Goal: Feedback & Contribution: Leave review/rating

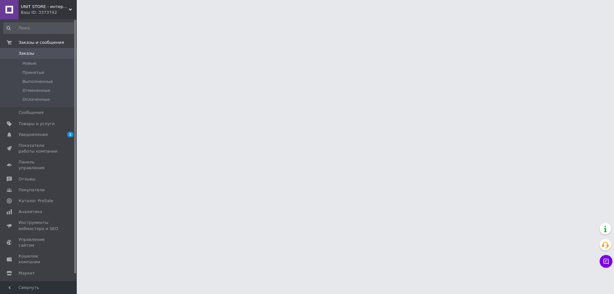
click at [494, 16] on html "UNIT STORE - интернет-магазин для всей семьи Ваш ID: 3373742 Сайт UNIT STORE - …" at bounding box center [307, 8] width 614 height 16
click at [47, 134] on span "Уведомления" at bounding box center [39, 135] width 41 height 6
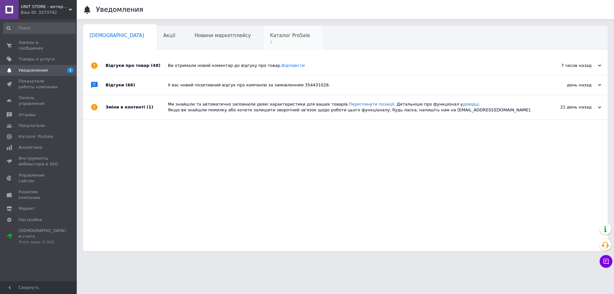
click at [270, 37] on span "Каталог ProSale" at bounding box center [290, 36] width 40 height 6
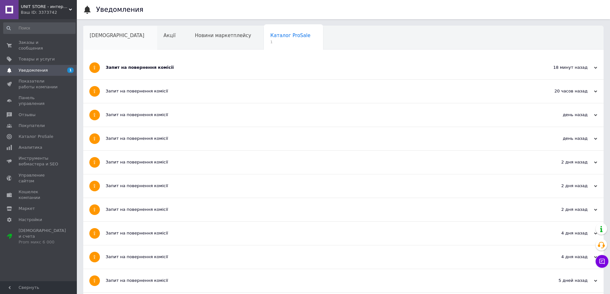
click at [104, 36] on span "Сповіщення" at bounding box center [117, 36] width 55 height 6
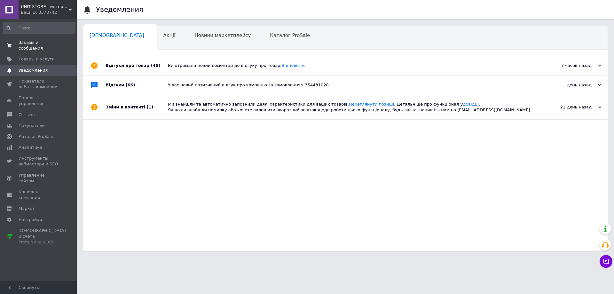
click at [35, 45] on span "Заказы и сообщения" at bounding box center [39, 46] width 41 height 12
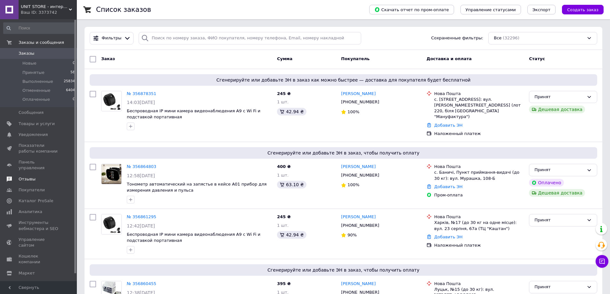
click at [37, 176] on span "Отзывы" at bounding box center [39, 179] width 41 height 6
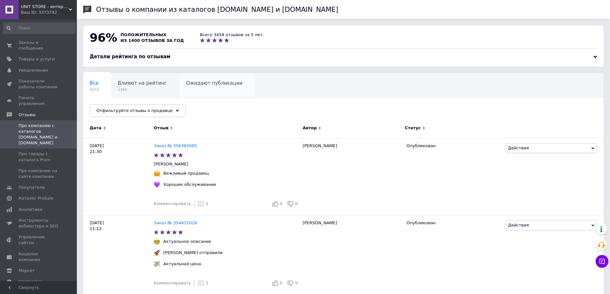
click at [197, 84] on span "Ожидают публикации" at bounding box center [214, 83] width 56 height 6
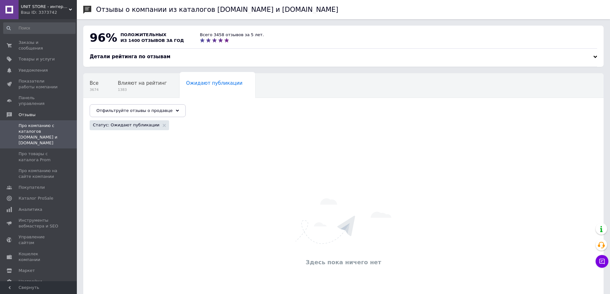
click at [29, 9] on span "UNIT STORE - интернет-магазин для всей семьи" at bounding box center [45, 7] width 48 height 6
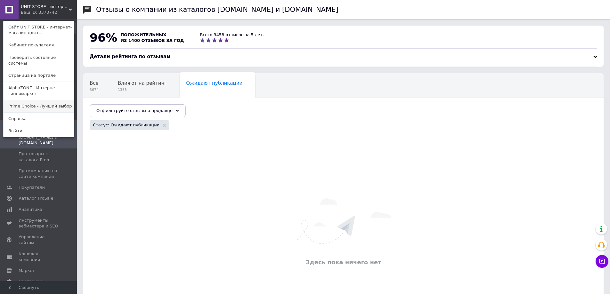
click at [36, 100] on link "Prime Choice - Лучший выбор" at bounding box center [39, 106] width 70 height 12
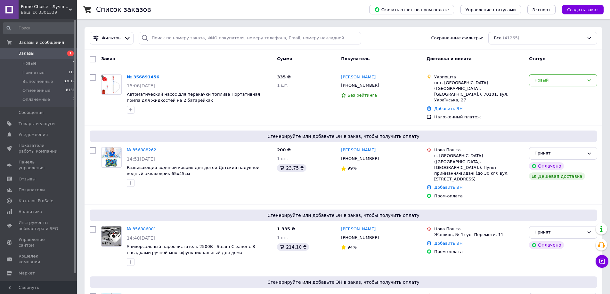
click at [48, 4] on span "Prime Choice - Лучший выбор" at bounding box center [45, 7] width 48 height 6
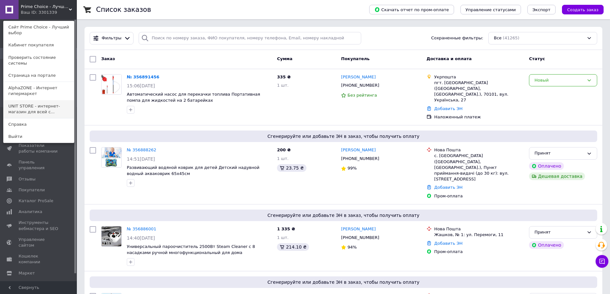
click at [37, 101] on link "UNIT STORE - интернет-магазин для всей с..." at bounding box center [39, 109] width 70 height 18
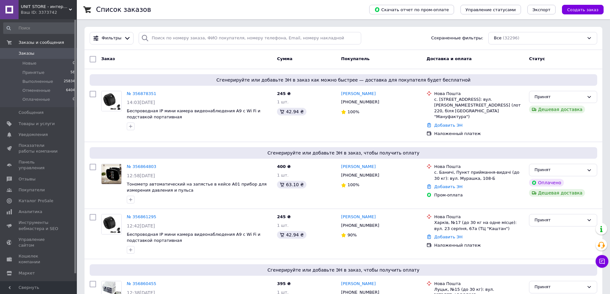
drag, startPoint x: 28, startPoint y: 10, endPoint x: 26, endPoint y: 16, distance: 5.8
click at [27, 13] on div "Ваш ID: 3373742" at bounding box center [49, 13] width 56 height 6
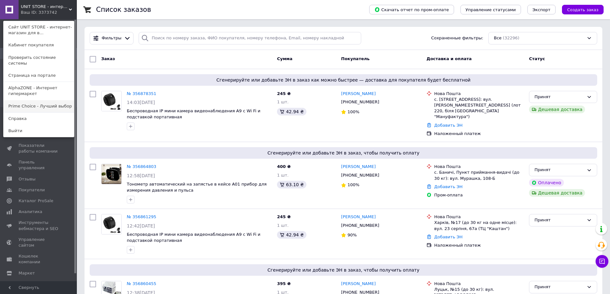
click at [41, 103] on link "Prime Choice - Лучший выбор" at bounding box center [39, 106] width 70 height 12
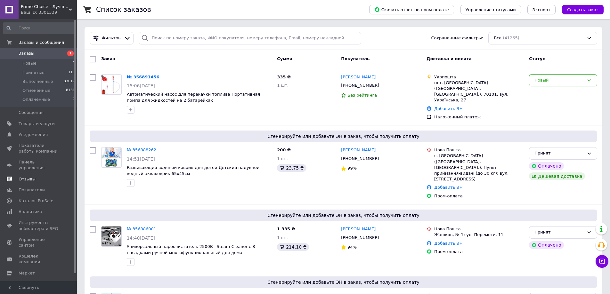
click at [37, 176] on span "Отзывы" at bounding box center [39, 179] width 41 height 6
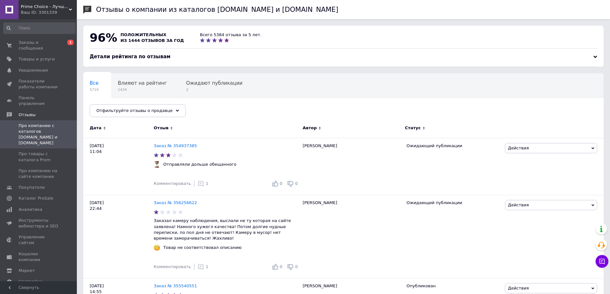
click at [214, 83] on span "Ожидают публикации" at bounding box center [214, 83] width 56 height 6
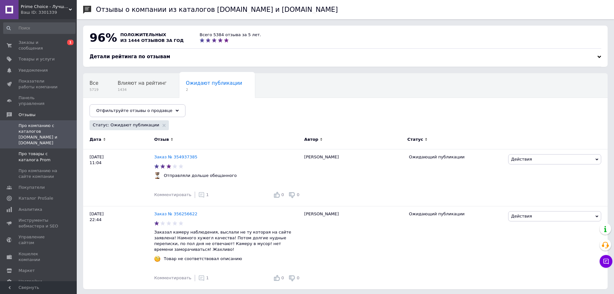
click at [26, 151] on span "Про товары с каталога Prom" at bounding box center [39, 157] width 41 height 12
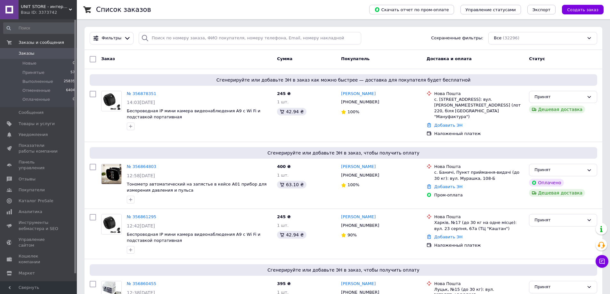
click at [42, 12] on div "Ваш ID: 3373742" at bounding box center [49, 13] width 56 height 6
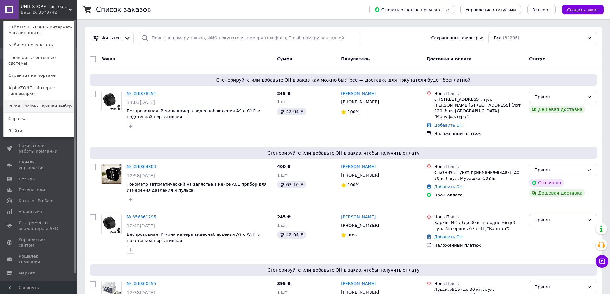
click at [26, 106] on link "Prime Choice - Лучший выбор" at bounding box center [39, 106] width 70 height 12
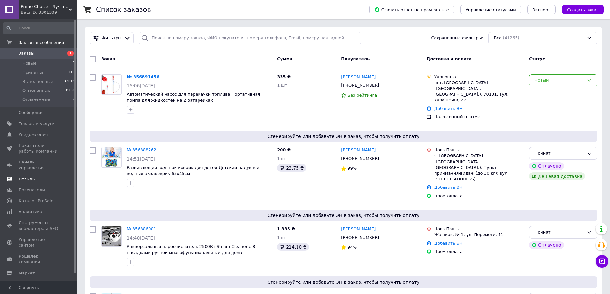
click at [40, 176] on span "Отзывы" at bounding box center [39, 179] width 41 height 6
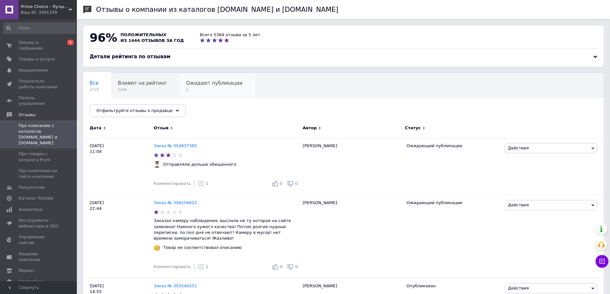
click at [207, 88] on span "2" at bounding box center [214, 89] width 56 height 5
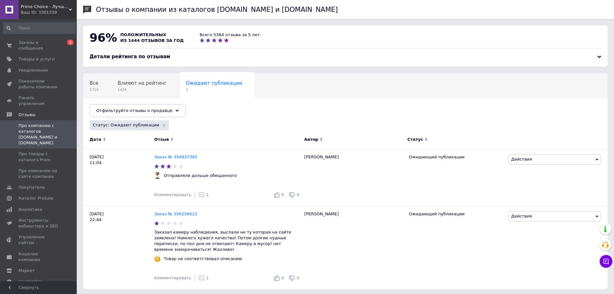
click at [34, 12] on div "Ваш ID: 3301339" at bounding box center [49, 13] width 56 height 6
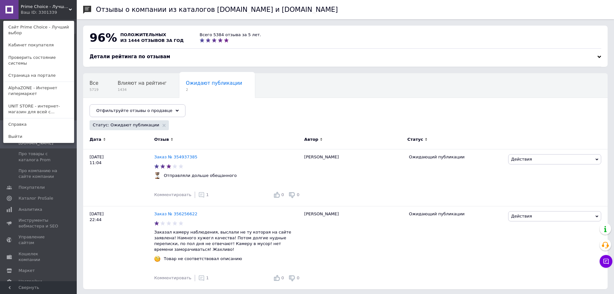
click at [44, 7] on span "Prime Choice - Лучший выбор" at bounding box center [45, 7] width 48 height 6
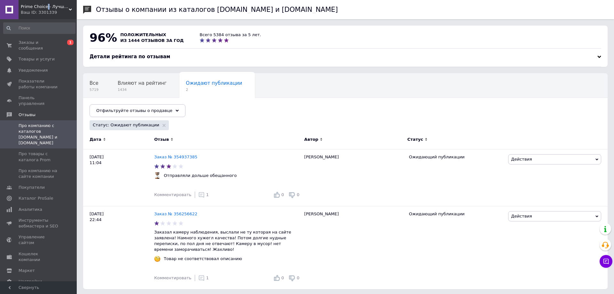
drag, startPoint x: 44, startPoint y: 7, endPoint x: 51, endPoint y: 81, distance: 74.2
click at [44, 7] on span "Prime Choice - Лучший выбор" at bounding box center [45, 7] width 48 height 6
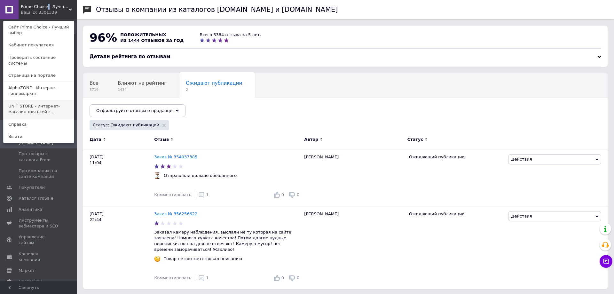
click at [45, 102] on link "UNIT STORE - интернет-магазин для всей с..." at bounding box center [39, 109] width 70 height 18
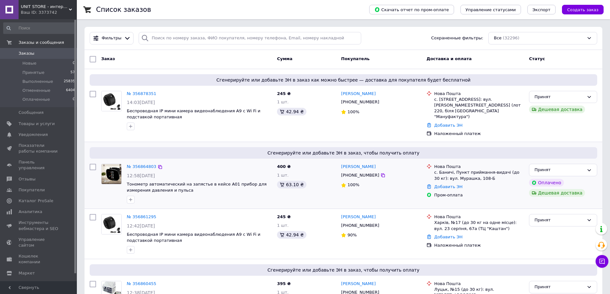
click at [496, 142] on div "Сгенерируйте или добавьте ЭН в заказ, чтобы получить оплату № 356864803 12:58, …" at bounding box center [342, 175] width 517 height 67
click at [35, 176] on span "Отзывы" at bounding box center [39, 179] width 41 height 6
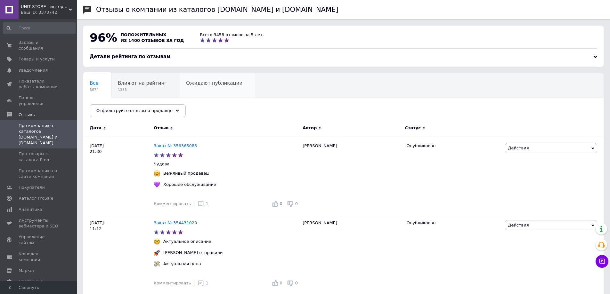
click at [205, 82] on span "Ожидают публикации" at bounding box center [214, 83] width 56 height 6
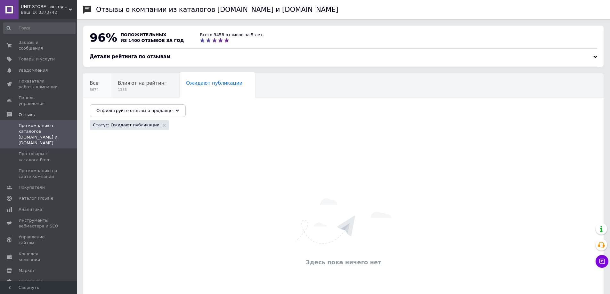
click at [92, 84] on span "Все" at bounding box center [94, 83] width 9 height 6
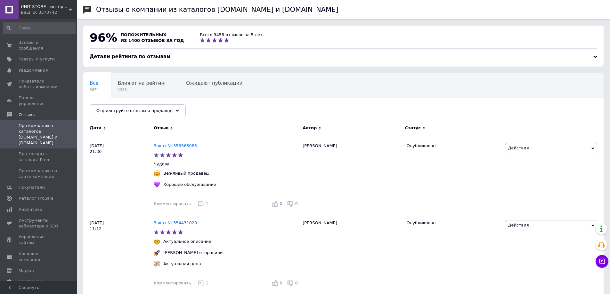
drag, startPoint x: 40, startPoint y: 5, endPoint x: 39, endPoint y: 10, distance: 5.1
click at [39, 8] on span "UNIT STORE - интернет-магазин для всей семьи" at bounding box center [45, 7] width 48 height 6
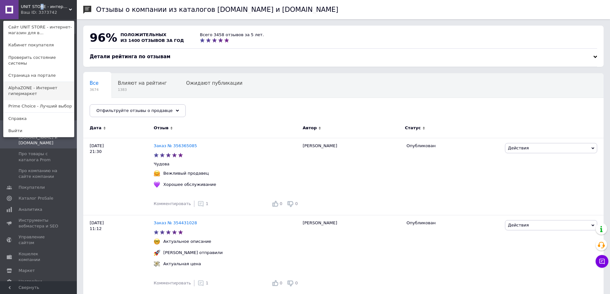
click at [44, 85] on link "AlphaZONE - Интернет гипермаркет" at bounding box center [39, 91] width 70 height 18
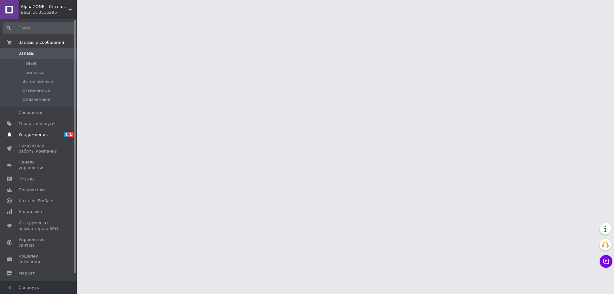
click at [33, 137] on span "Уведомления" at bounding box center [33, 135] width 29 height 6
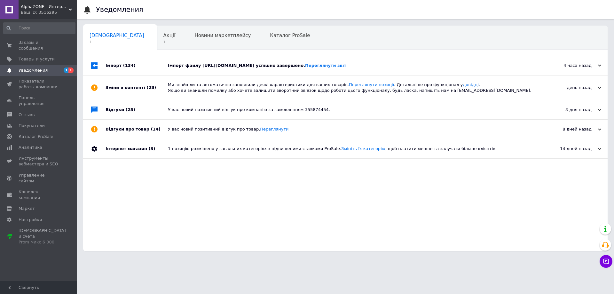
click at [212, 68] on div "Імпорт файлу https://unitstore.com.ua/products_feed.xml?hash_tag=e7f2603a7f46c0…" at bounding box center [353, 66] width 370 height 6
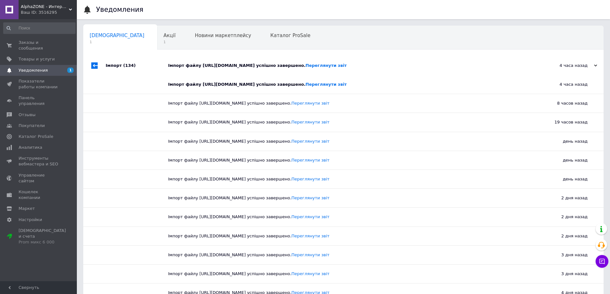
click at [212, 68] on div "Імпорт файлу https://unitstore.com.ua/products_feed.xml?hash_tag=e7f2603a7f46c0…" at bounding box center [350, 66] width 365 height 6
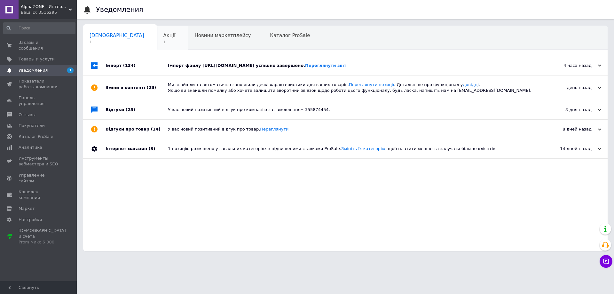
click at [157, 31] on div "Акції 1" at bounding box center [172, 38] width 31 height 24
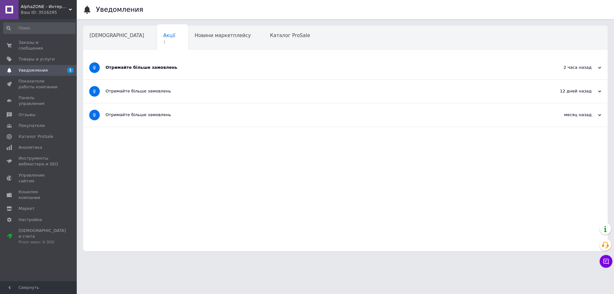
click at [95, 35] on span "Сповіщення" at bounding box center [117, 36] width 55 height 6
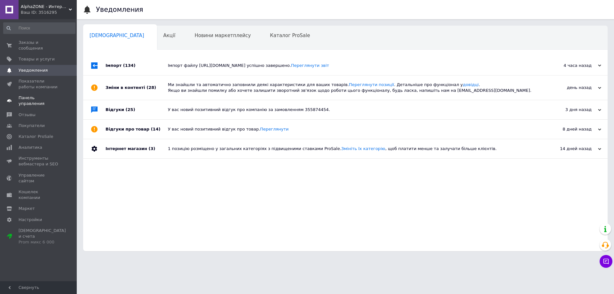
click at [37, 96] on link "Панель управления" at bounding box center [39, 100] width 79 height 17
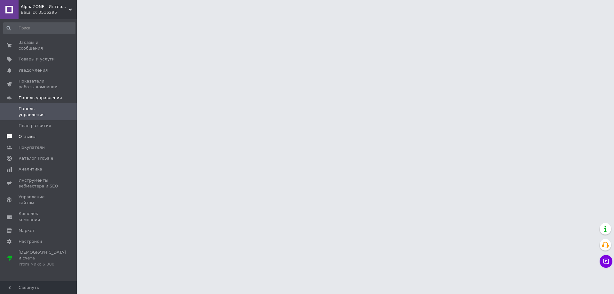
click at [20, 134] on span "Отзывы" at bounding box center [27, 137] width 17 height 6
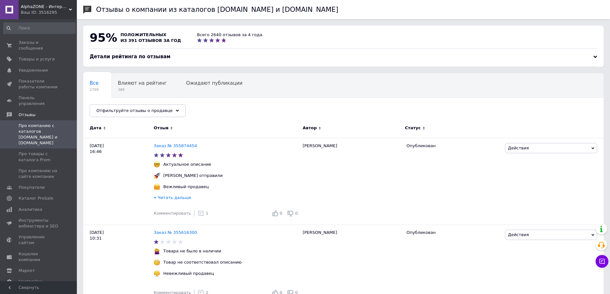
click at [596, 59] on div at bounding box center [595, 57] width 4 height 4
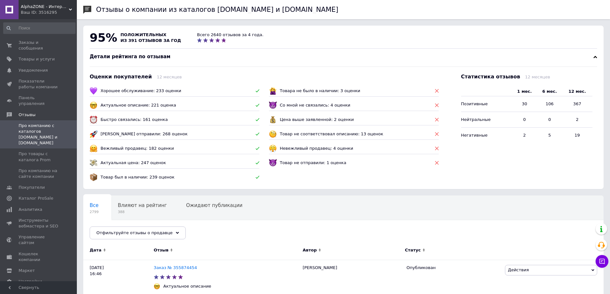
click at [595, 56] on div at bounding box center [595, 57] width 4 height 4
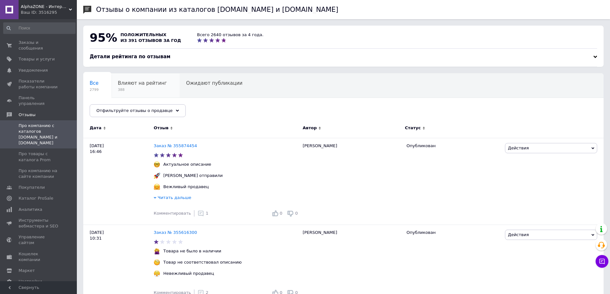
click at [131, 84] on span "Влияют на рейтинг" at bounding box center [142, 83] width 49 height 6
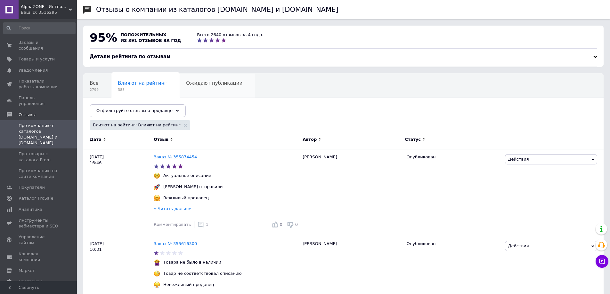
click at [208, 75] on div "Ожидают публикации 0" at bounding box center [217, 86] width 76 height 24
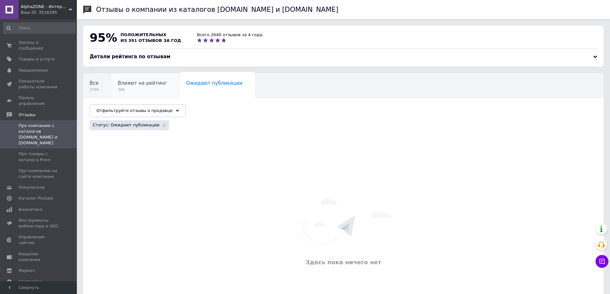
click at [130, 83] on span "Влияют на рейтинг" at bounding box center [142, 83] width 49 height 6
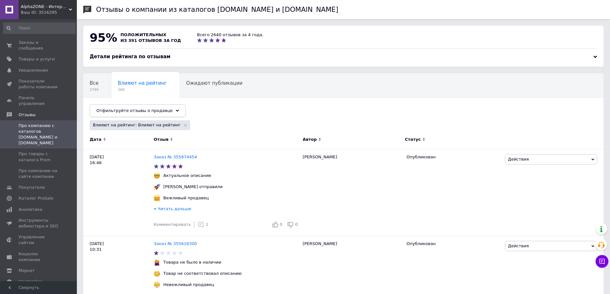
click at [141, 109] on span "Отфильтруйте отзывы о продавце" at bounding box center [134, 110] width 76 height 5
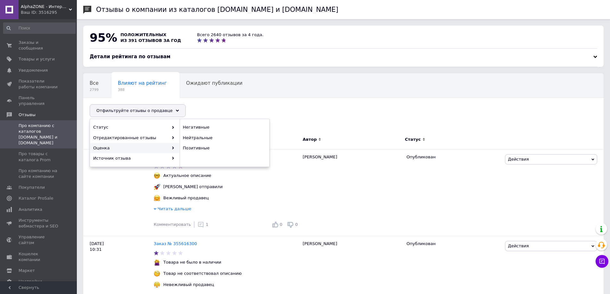
click at [128, 150] on div "Оценка" at bounding box center [134, 148] width 89 height 10
click at [202, 128] on span "Негативные" at bounding box center [224, 127] width 82 height 6
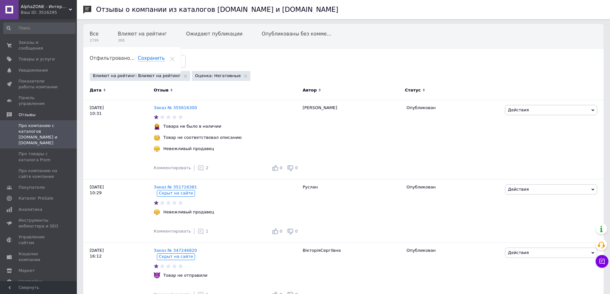
scroll to position [32, 0]
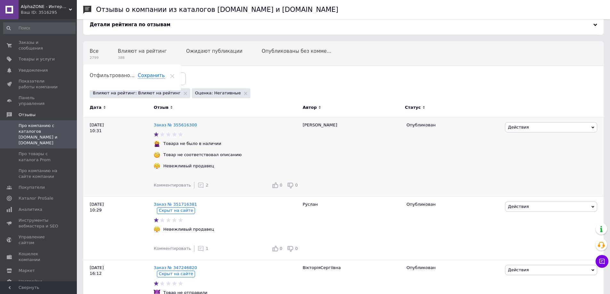
click at [198, 187] on use at bounding box center [200, 185] width 5 height 5
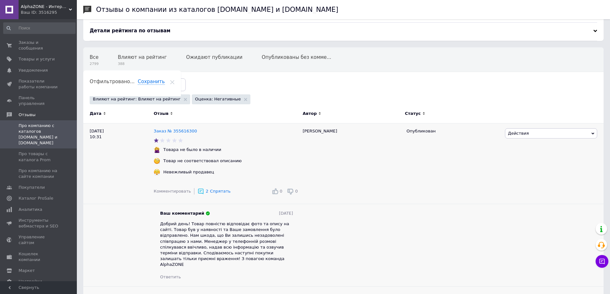
scroll to position [0, 0]
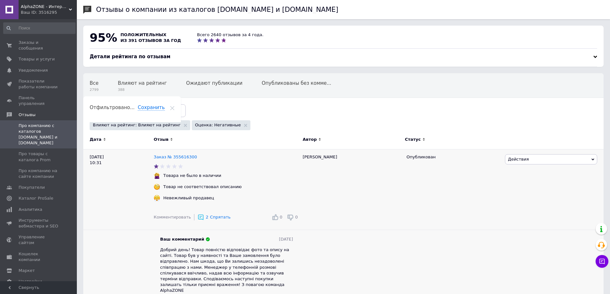
click at [212, 219] on span "Спрятать" at bounding box center [220, 217] width 20 height 5
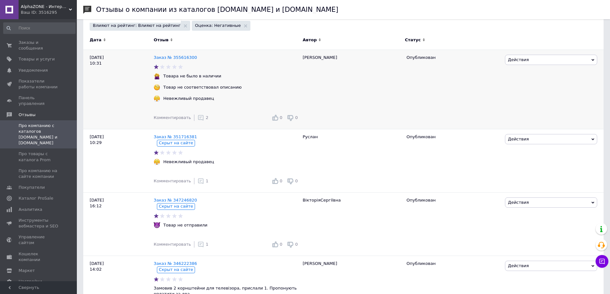
scroll to position [96, 0]
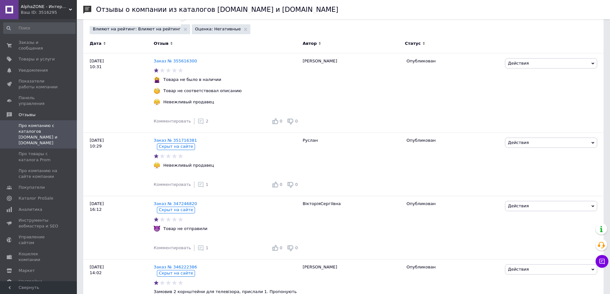
click at [197, 123] on icon at bounding box center [200, 121] width 6 height 6
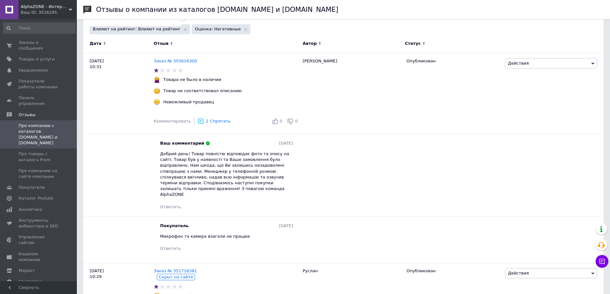
click at [197, 123] on icon at bounding box center [200, 121] width 6 height 6
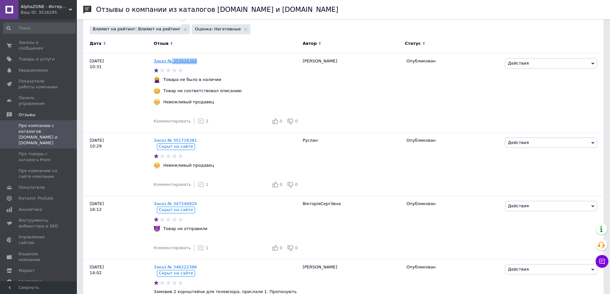
drag, startPoint x: 213, startPoint y: 60, endPoint x: 170, endPoint y: 63, distance: 43.3
click at [170, 63] on div "Заказ № 355616300" at bounding box center [226, 61] width 148 height 9
copy link "355616300"
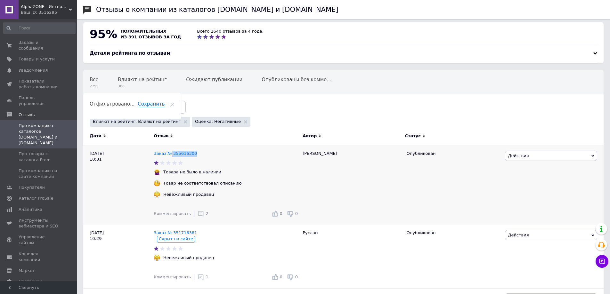
scroll to position [0, 0]
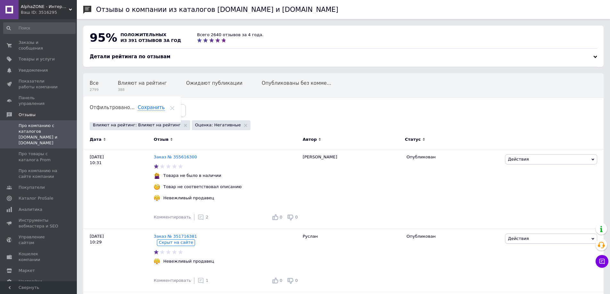
click at [28, 6] on span "AlphaZONE - Интернет гипермаркет" at bounding box center [45, 7] width 48 height 6
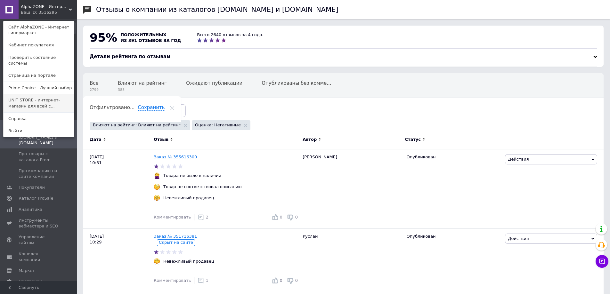
click at [56, 99] on link "UNIT STORE - интернет-магазин для всей с..." at bounding box center [39, 103] width 70 height 18
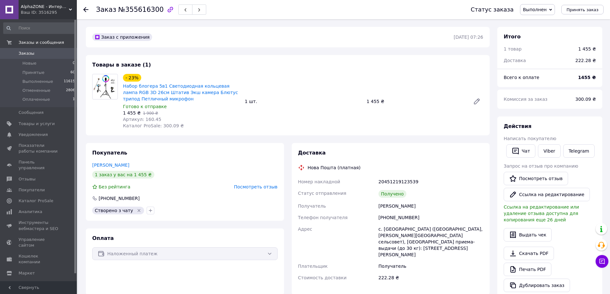
click at [258, 186] on span "Посмотреть отзыв" at bounding box center [256, 186] width 44 height 5
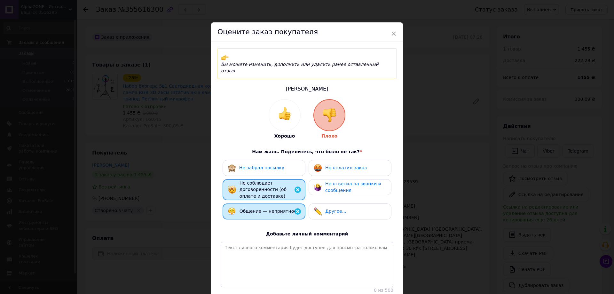
drag, startPoint x: 443, startPoint y: 153, endPoint x: 327, endPoint y: 188, distance: 122.0
click at [441, 155] on div "× Оцените заказ покупателя Вы можете изменить, дополнить или удалить ранее оста…" at bounding box center [307, 147] width 614 height 294
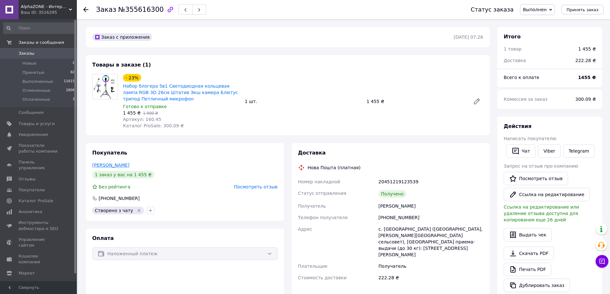
click at [118, 164] on link "Бондаренко Иван" at bounding box center [110, 165] width 37 height 5
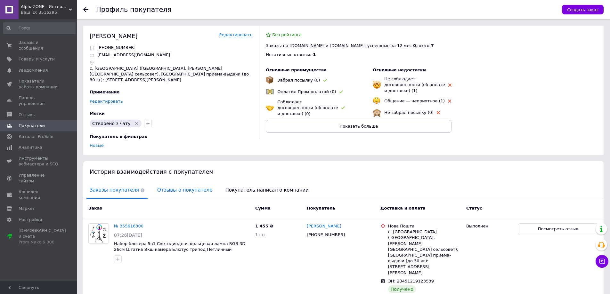
click at [172, 183] on span "Отзывы о покупателе" at bounding box center [184, 190] width 61 height 16
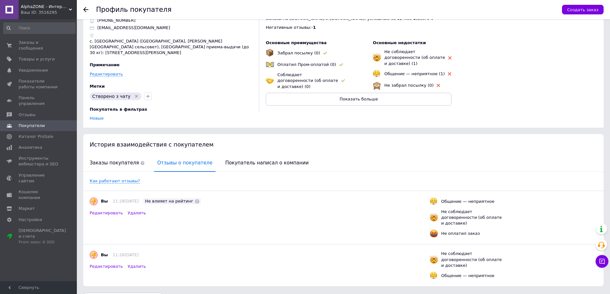
scroll to position [28, 0]
click at [238, 155] on span "Покупатель написал о компании" at bounding box center [267, 163] width 90 height 16
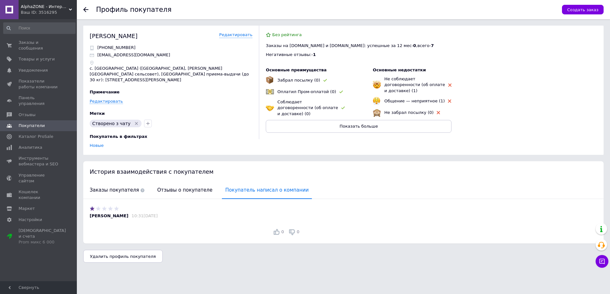
scroll to position [0, 0]
click at [113, 182] on span "Заказы покупателя" at bounding box center [116, 190] width 61 height 16
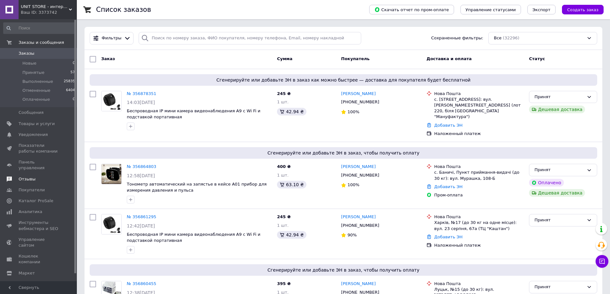
click at [25, 176] on span "Отзывы" at bounding box center [27, 179] width 17 height 6
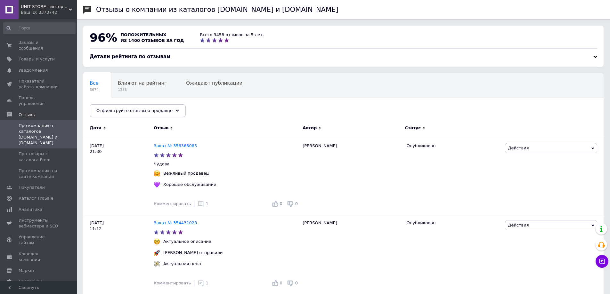
click at [149, 113] on span "Отфильтруйте отзывы о продавце" at bounding box center [134, 110] width 76 height 5
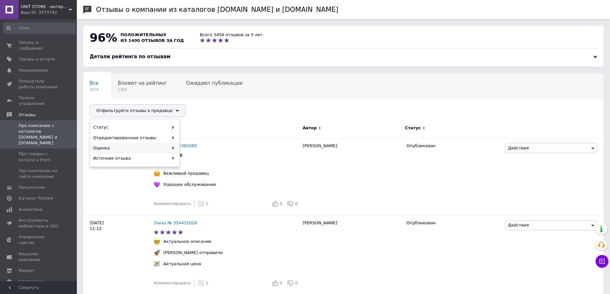
click at [121, 149] on div "Оценка" at bounding box center [134, 148] width 89 height 10
click at [203, 129] on span "Негативные" at bounding box center [224, 127] width 82 height 6
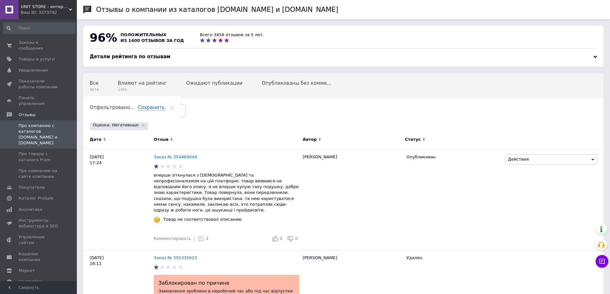
click at [594, 56] on div at bounding box center [595, 57] width 4 height 4
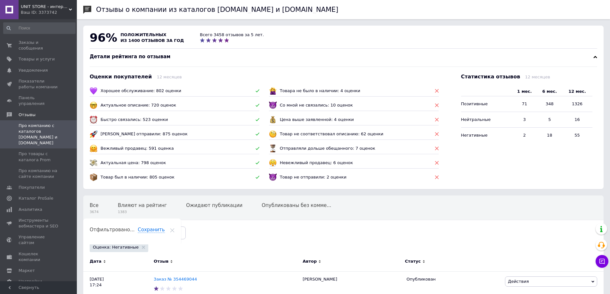
click at [594, 56] on div at bounding box center [595, 57] width 4 height 4
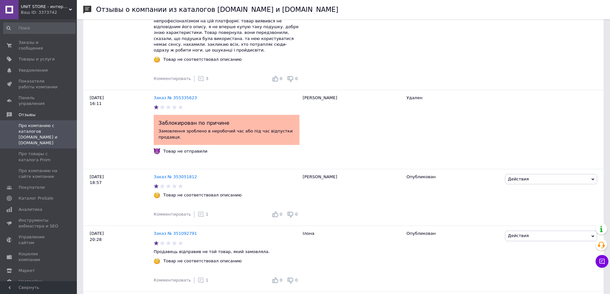
scroll to position [128, 0]
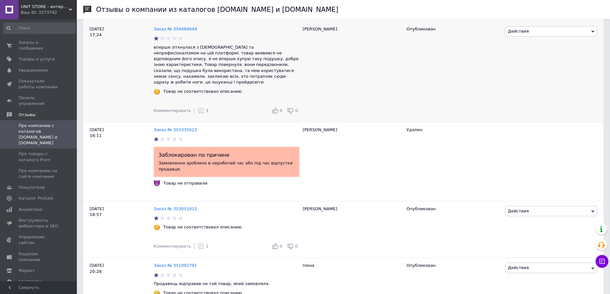
click at [200, 108] on div "3" at bounding box center [202, 111] width 11 height 6
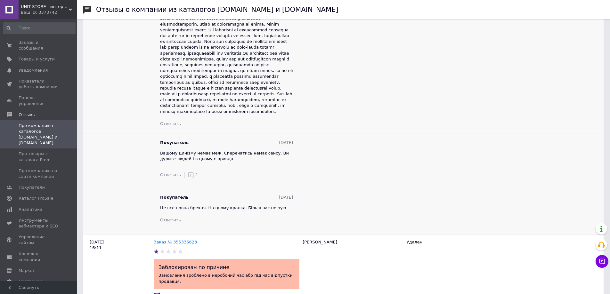
scroll to position [256, 0]
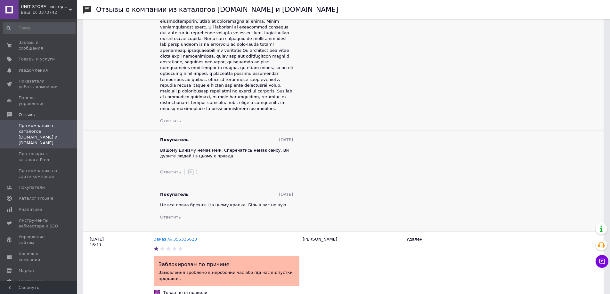
click at [184, 166] on div "Ответить 1" at bounding box center [226, 172] width 133 height 13
click at [188, 169] on icon at bounding box center [190, 172] width 6 height 6
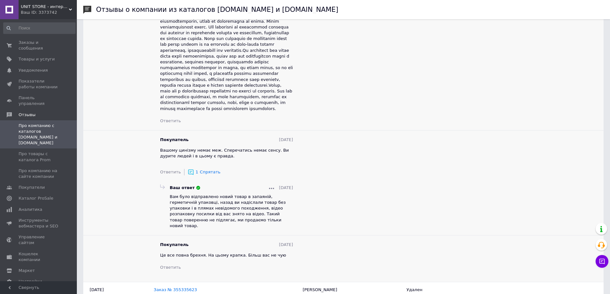
click at [200, 170] on span "Спрятать" at bounding box center [210, 172] width 20 height 5
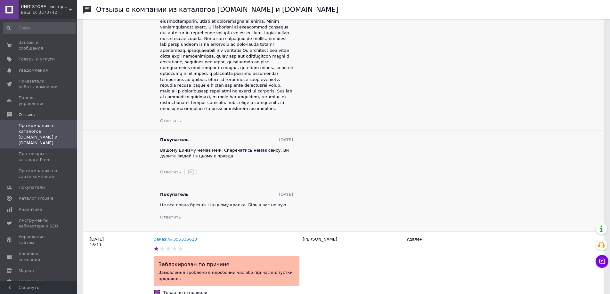
click at [188, 169] on use at bounding box center [190, 171] width 5 height 5
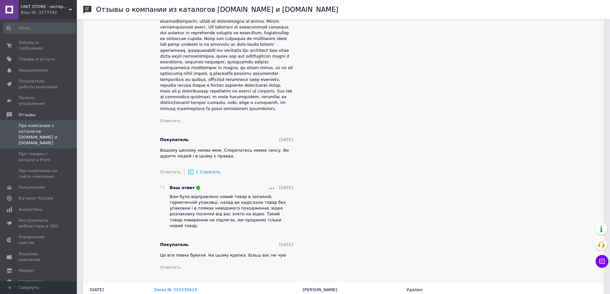
click at [189, 169] on icon at bounding box center [190, 172] width 6 height 6
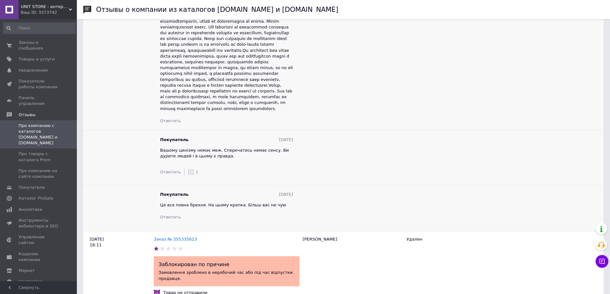
click at [188, 169] on use at bounding box center [190, 171] width 5 height 5
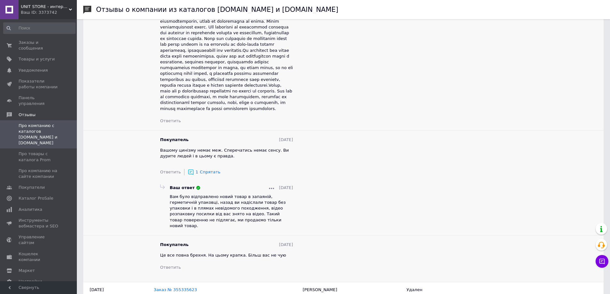
click at [188, 169] on use at bounding box center [190, 171] width 5 height 5
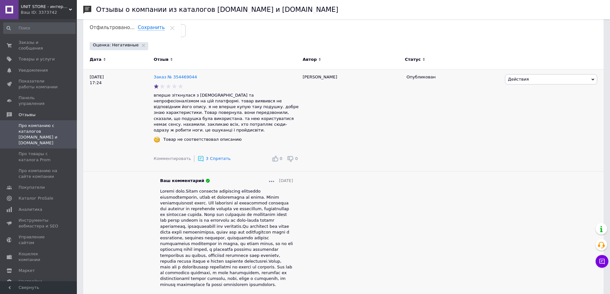
scroll to position [0, 0]
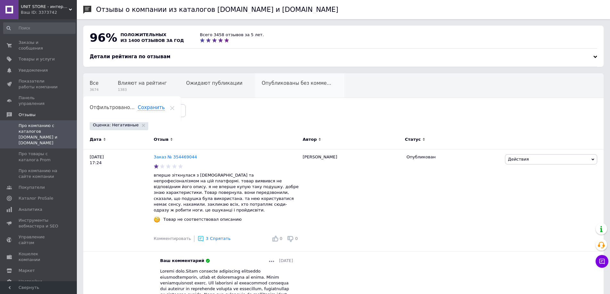
click at [293, 91] on div "Опубликованы без комме... 0" at bounding box center [299, 86] width 89 height 24
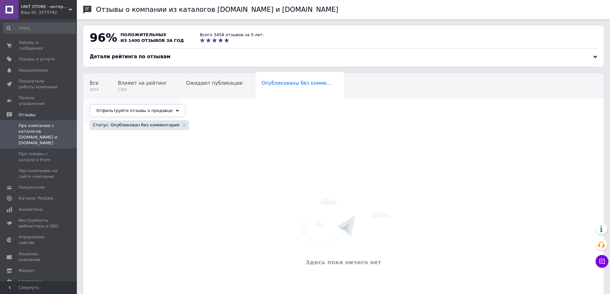
click at [134, 105] on span "Отфильтровано..." at bounding box center [112, 108] width 45 height 6
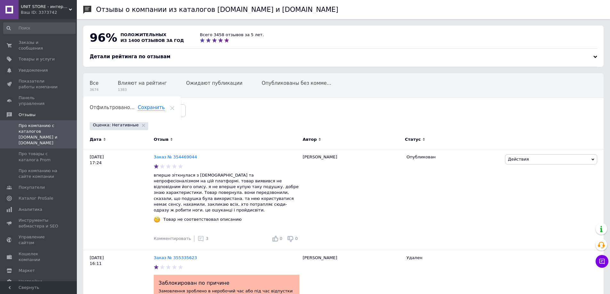
click at [40, 4] on span "UNIT STORE - интернет-магазин для всей семьи" at bounding box center [45, 7] width 48 height 6
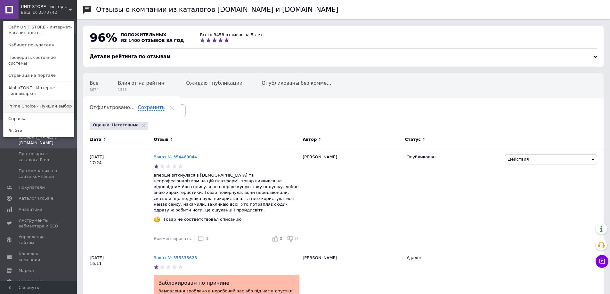
click at [36, 102] on link "Prime Choice - Лучший выбор" at bounding box center [39, 106] width 70 height 12
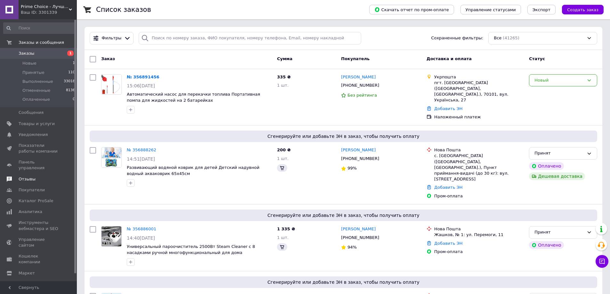
click at [31, 176] on span "Отзывы" at bounding box center [27, 179] width 17 height 6
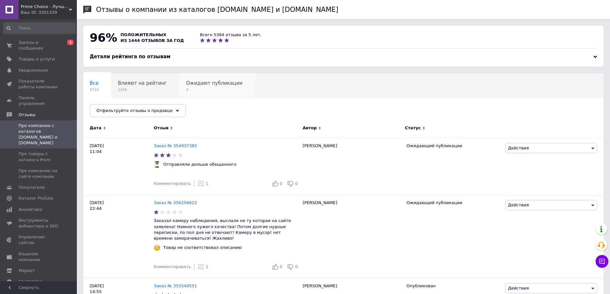
click at [220, 85] on span "Ожидают публикации" at bounding box center [214, 83] width 56 height 6
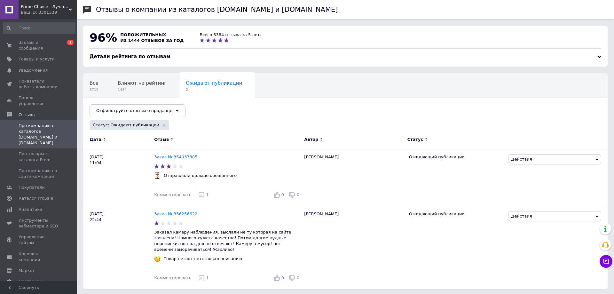
click at [599, 56] on div at bounding box center [600, 57] width 4 height 4
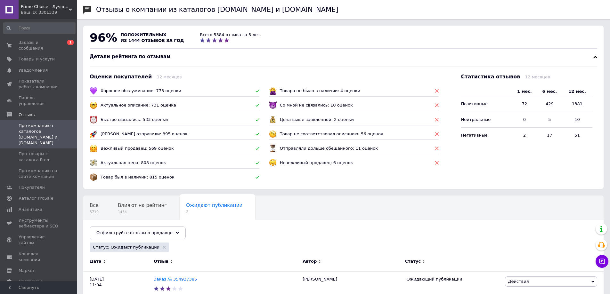
drag, startPoint x: 596, startPoint y: 57, endPoint x: 297, endPoint y: 123, distance: 305.8
click at [595, 57] on div at bounding box center [595, 57] width 4 height 4
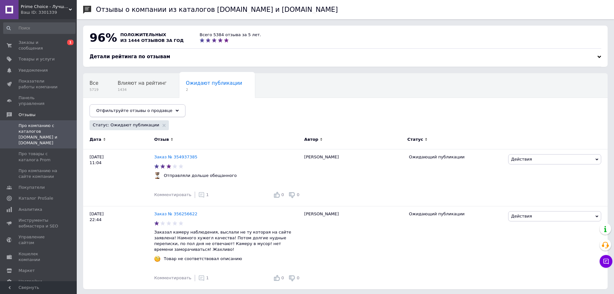
click at [114, 114] on div "Отфильтруйте отзывы о продавце" at bounding box center [138, 110] width 96 height 13
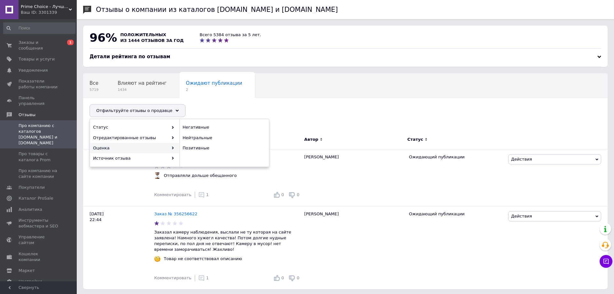
click at [115, 151] on div "Оценка" at bounding box center [134, 148] width 89 height 10
click at [219, 130] on span "Негативные" at bounding box center [224, 127] width 82 height 6
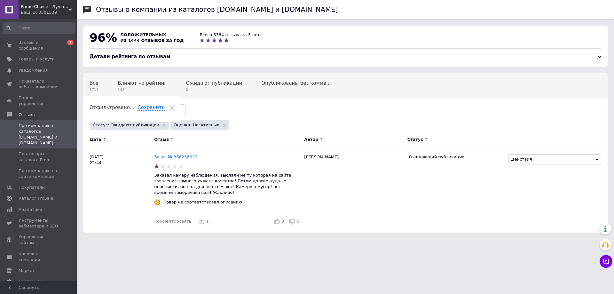
click at [174, 106] on use at bounding box center [172, 108] width 4 height 4
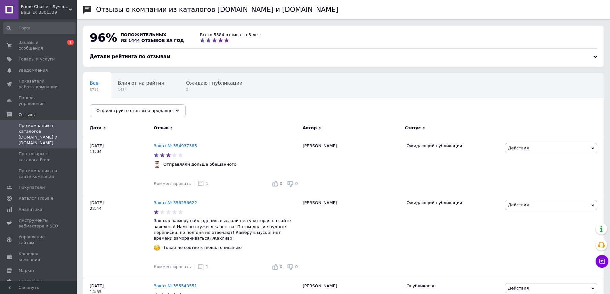
click at [100, 85] on div "Все 5719" at bounding box center [97, 86] width 28 height 24
click at [143, 80] on div "Влияют на рейтинг 1434" at bounding box center [145, 86] width 68 height 24
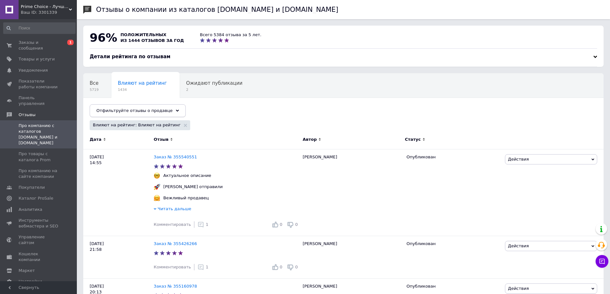
click at [135, 111] on span "Отфильтруйте отзывы о продавце" at bounding box center [134, 110] width 76 height 5
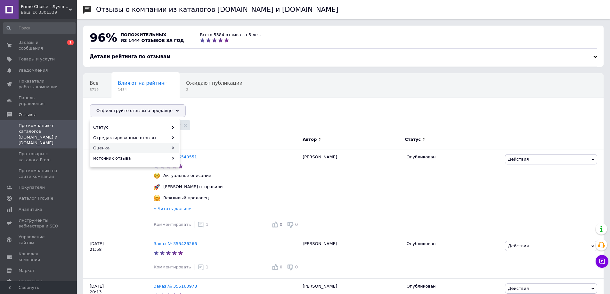
click at [113, 152] on div "Оценка" at bounding box center [134, 148] width 89 height 10
click at [188, 125] on span "Негативные" at bounding box center [224, 127] width 82 height 6
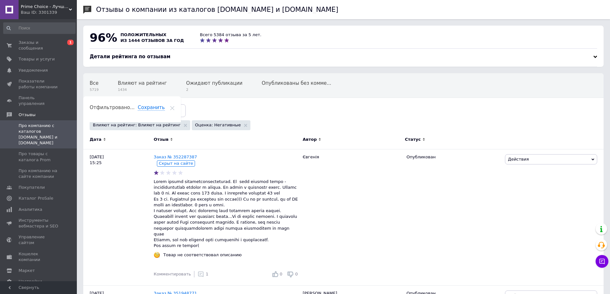
click at [593, 57] on div at bounding box center [595, 57] width 4 height 4
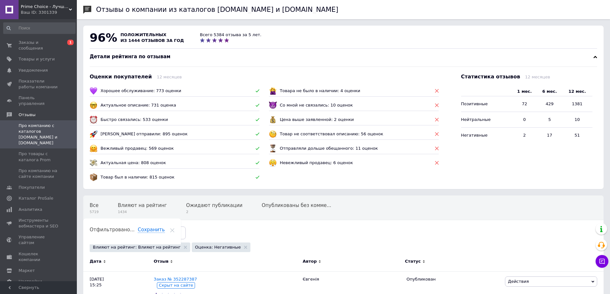
click at [593, 57] on div at bounding box center [595, 57] width 4 height 4
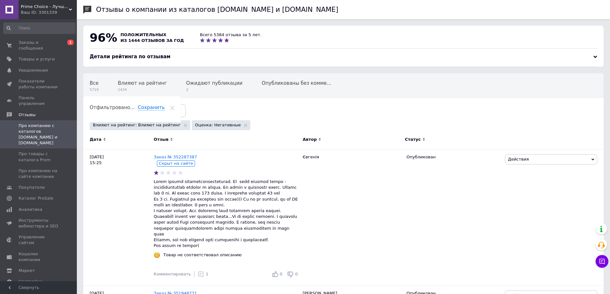
click at [594, 56] on div at bounding box center [595, 57] width 4 height 4
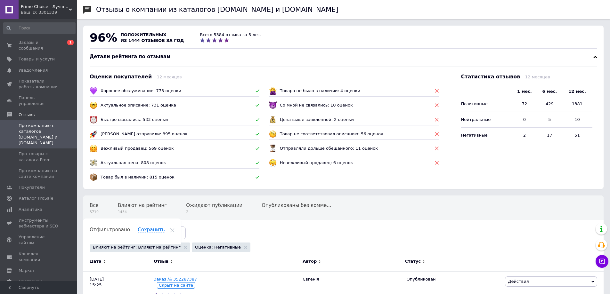
click at [594, 56] on div at bounding box center [595, 57] width 4 height 4
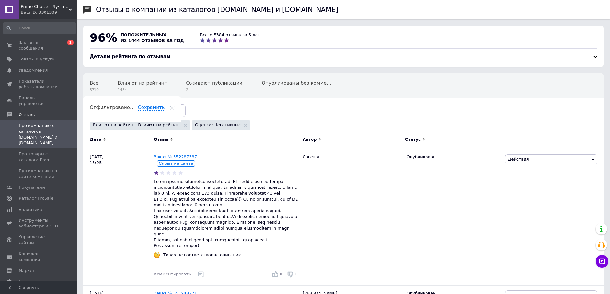
click at [174, 106] on use at bounding box center [172, 108] width 4 height 4
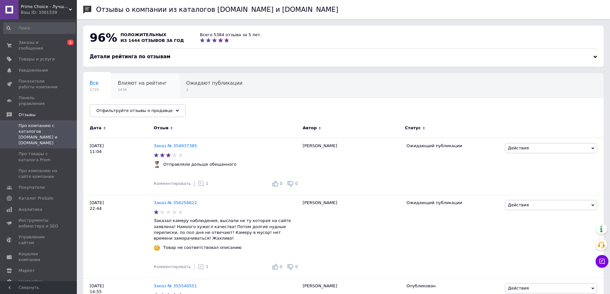
click at [132, 91] on span "1434" at bounding box center [142, 89] width 49 height 5
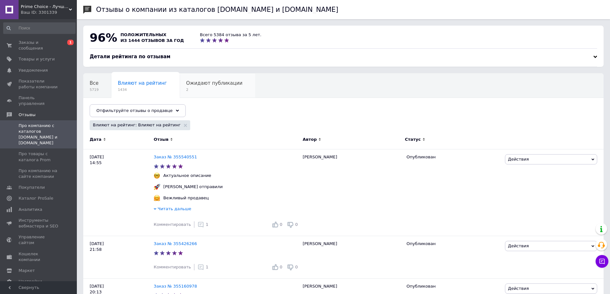
click at [207, 93] on div "Ожидают публикации 2" at bounding box center [217, 86] width 76 height 24
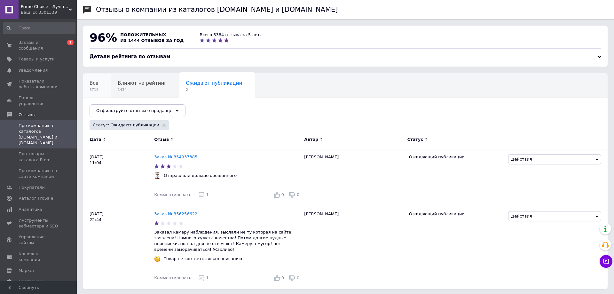
click at [97, 88] on div "Все 5719" at bounding box center [97, 86] width 28 height 24
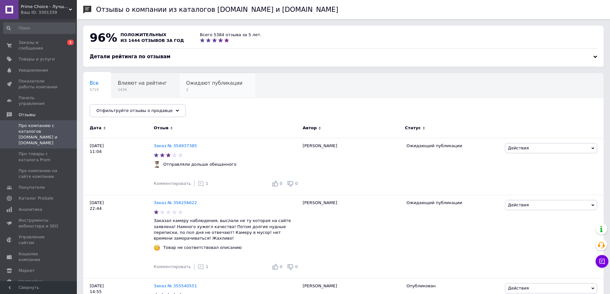
click at [193, 88] on span "2" at bounding box center [214, 89] width 56 height 5
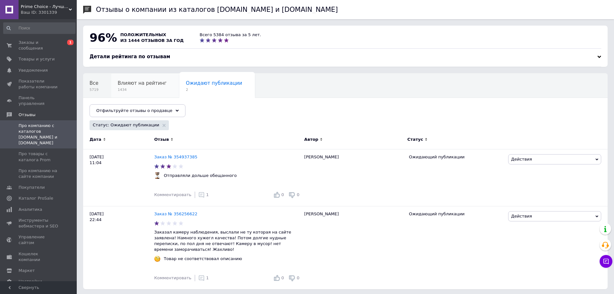
click at [147, 81] on span "Влияют на рейтинг" at bounding box center [142, 83] width 49 height 6
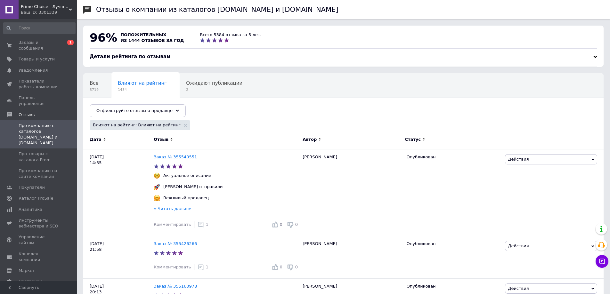
click at [25, 9] on span "Prime Choice - Лучший выбор" at bounding box center [45, 7] width 48 height 6
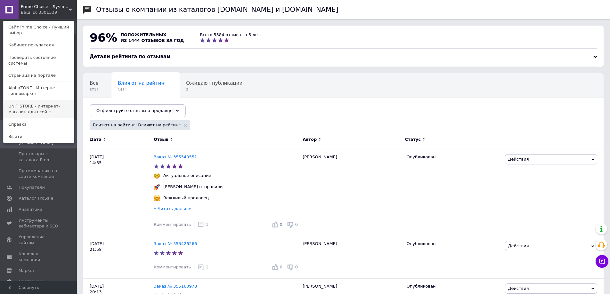
click at [44, 103] on link "UNIT STORE - интернет-магазин для всей с..." at bounding box center [39, 109] width 70 height 18
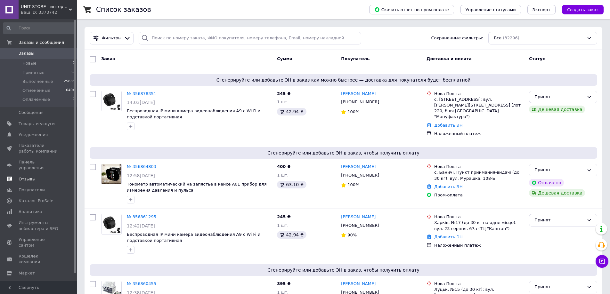
click at [38, 174] on link "Отзывы" at bounding box center [39, 179] width 79 height 11
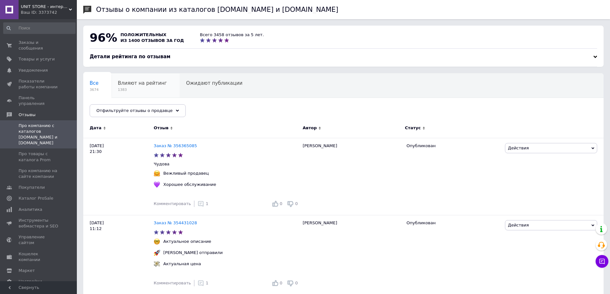
click at [135, 87] on div "Влияют на рейтинг 1383" at bounding box center [145, 86] width 68 height 24
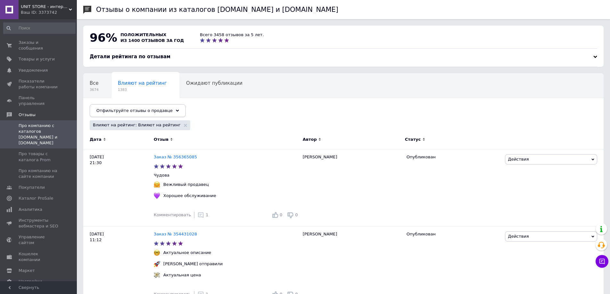
drag, startPoint x: 144, startPoint y: 106, endPoint x: 144, endPoint y: 115, distance: 8.3
click at [144, 107] on div "Отфильтруйте отзывы о продавце" at bounding box center [138, 110] width 96 height 13
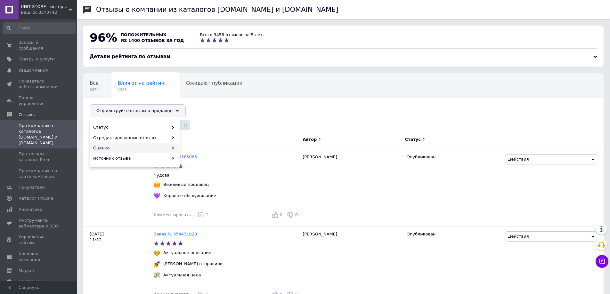
click at [124, 151] on div "Оценка" at bounding box center [134, 148] width 89 height 10
click at [203, 132] on div "Негативные" at bounding box center [224, 127] width 89 height 10
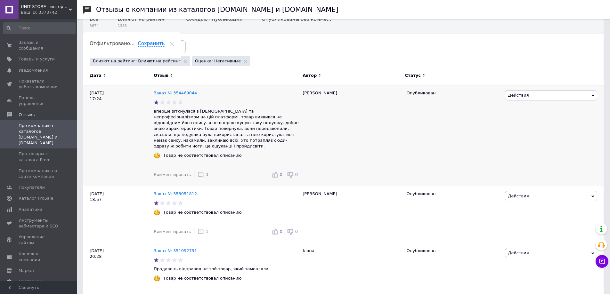
click at [197, 171] on icon at bounding box center [200, 174] width 6 height 6
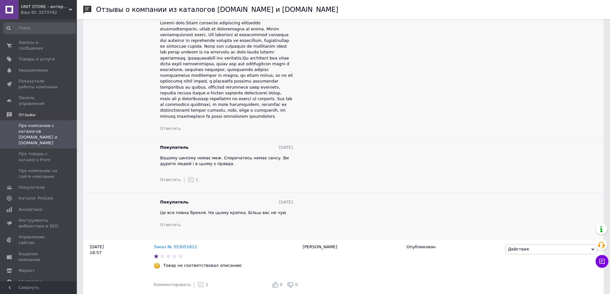
scroll to position [256, 0]
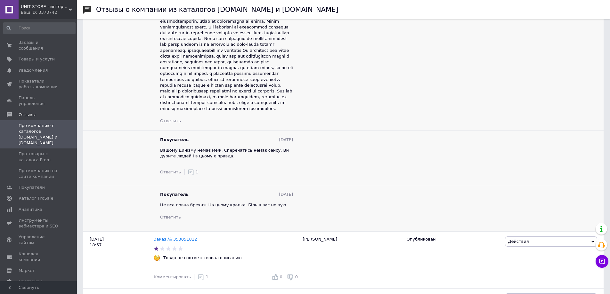
click at [188, 169] on icon at bounding box center [190, 172] width 6 height 6
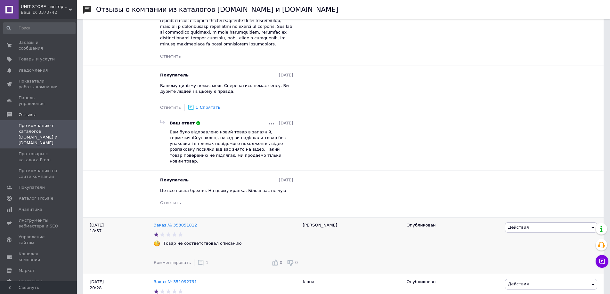
scroll to position [352, 0]
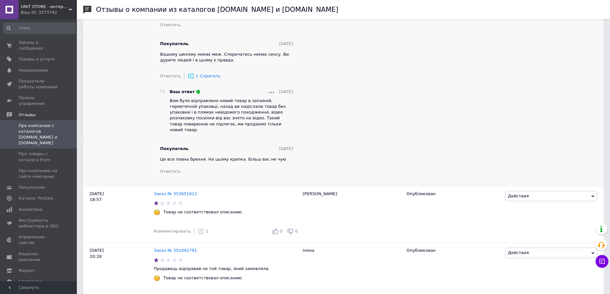
click at [170, 169] on span "Ответить" at bounding box center [170, 171] width 21 height 5
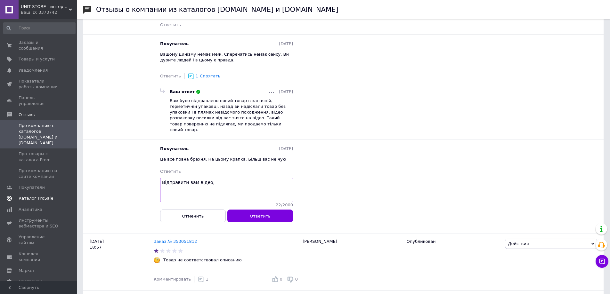
drag, startPoint x: 213, startPoint y: 169, endPoint x: 61, endPoint y: 186, distance: 152.9
click at [213, 178] on textarea "Відправити вам відео," at bounding box center [226, 190] width 133 height 24
click at [208, 178] on textarea "Відправити вам відео," at bounding box center [226, 190] width 133 height 24
type textarea "Відправити вам відео, де чітко видно в якому стані ви відправили товар?"
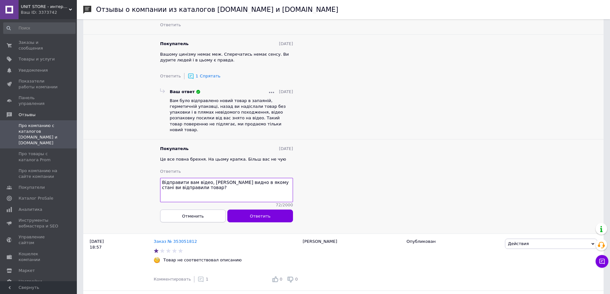
click at [188, 214] on span "Отменить" at bounding box center [193, 216] width 22 height 5
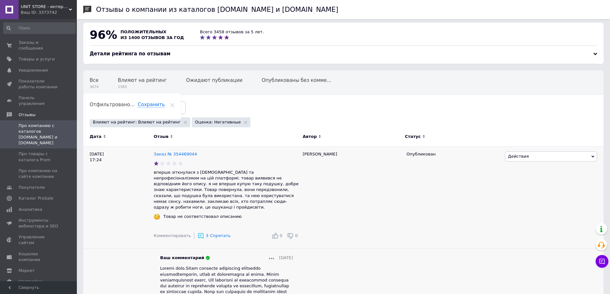
scroll to position [0, 0]
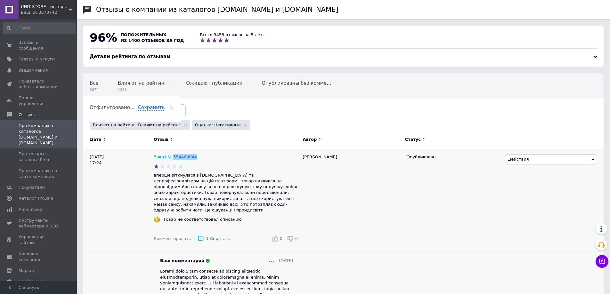
drag, startPoint x: 201, startPoint y: 155, endPoint x: 172, endPoint y: 159, distance: 29.4
click at [172, 159] on div "Заказ № 354469044" at bounding box center [226, 157] width 148 height 9
copy link "354469044"
click at [174, 106] on icon at bounding box center [172, 108] width 4 height 4
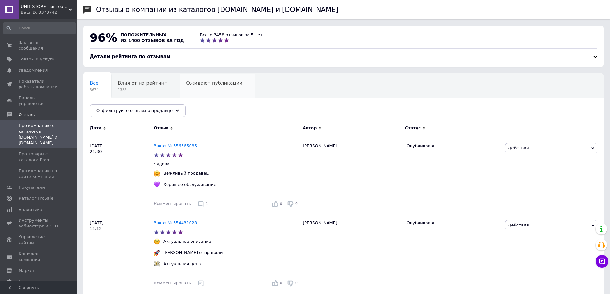
click at [192, 84] on span "Ожидают публикации" at bounding box center [214, 83] width 56 height 6
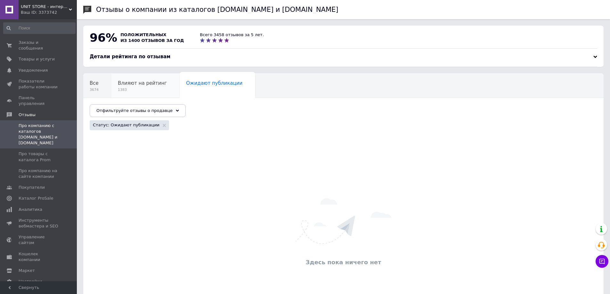
click at [127, 94] on div "Влияют на рейтинг 1383" at bounding box center [145, 86] width 68 height 24
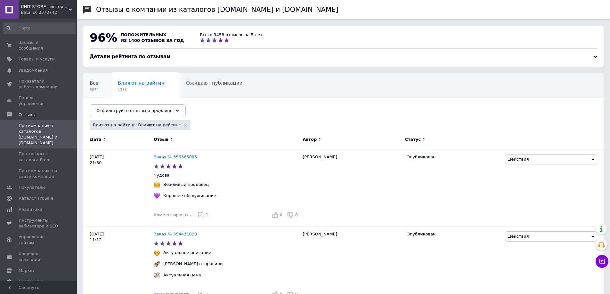
click at [96, 88] on span "3674" at bounding box center [94, 89] width 9 height 5
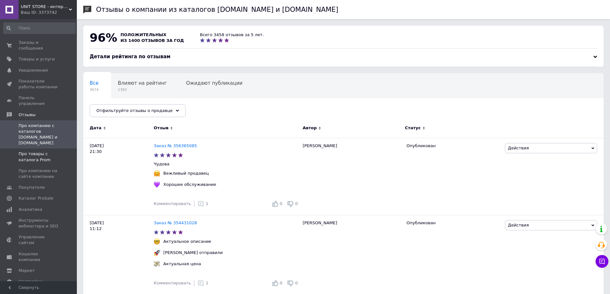
click at [41, 151] on span "Про товары с каталога Prom" at bounding box center [39, 157] width 41 height 12
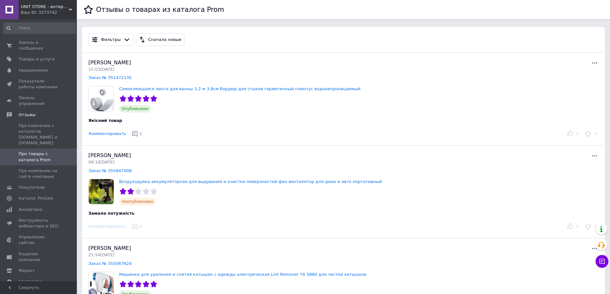
click at [35, 12] on div "Ваш ID: 3373742" at bounding box center [49, 13] width 56 height 6
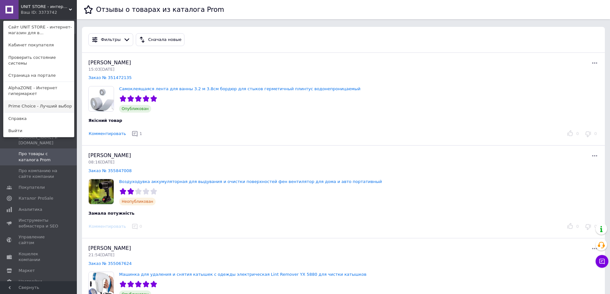
click at [29, 102] on link "Prime Choice - Лучший выбор" at bounding box center [39, 106] width 70 height 12
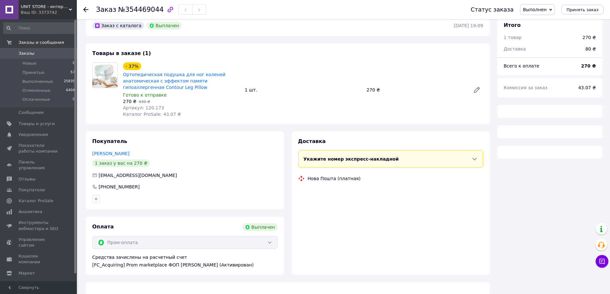
scroll to position [20, 0]
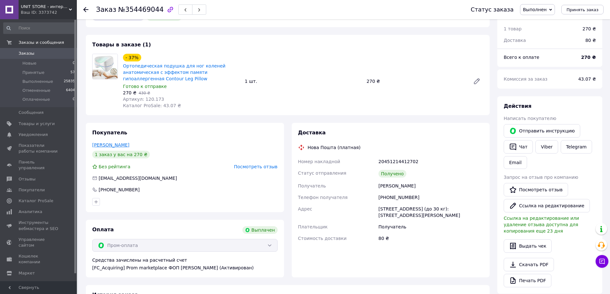
click at [116, 146] on link "[PERSON_NAME]" at bounding box center [110, 144] width 37 height 5
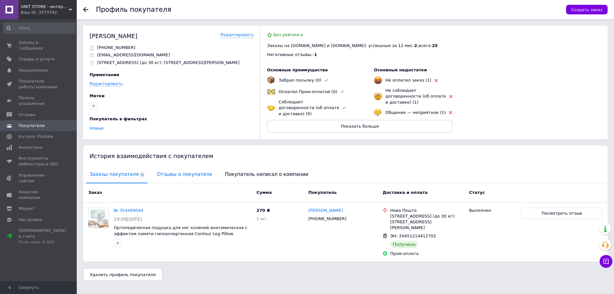
click at [180, 170] on span "Отзывы о покупателе" at bounding box center [184, 174] width 61 height 16
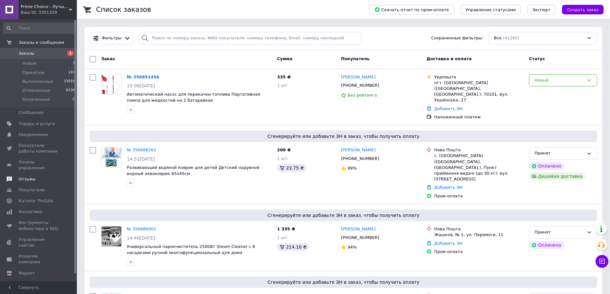
click at [29, 176] on span "Отзывы" at bounding box center [27, 179] width 17 height 6
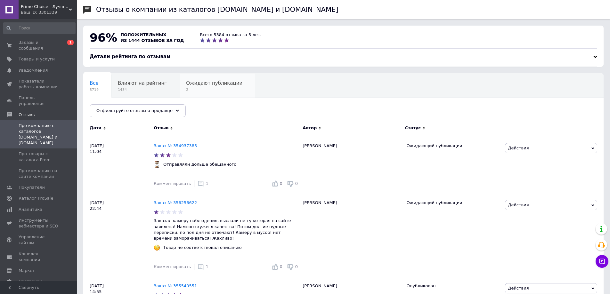
click at [192, 83] on span "Ожидают публикации" at bounding box center [214, 83] width 56 height 6
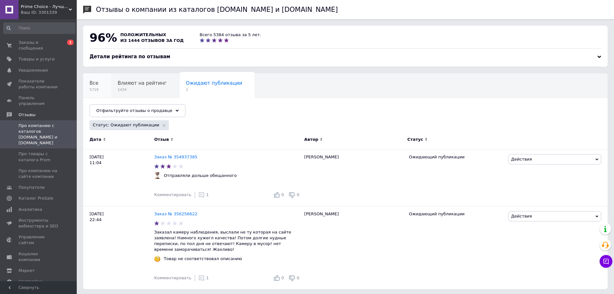
click at [89, 94] on div "Все 5719" at bounding box center [97, 86] width 28 height 24
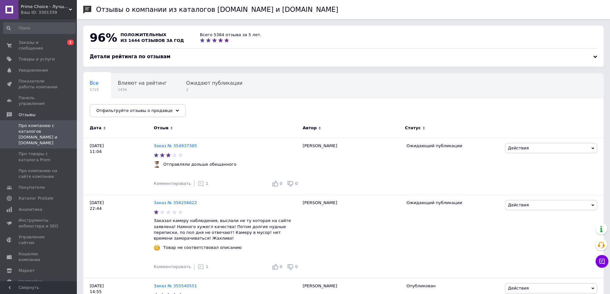
click at [37, 12] on div "Ваш ID: 3301339" at bounding box center [49, 13] width 56 height 6
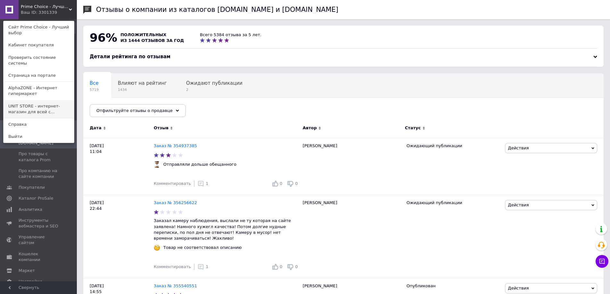
click at [44, 104] on link "UNIT STORE - интернет-магазин для всей с..." at bounding box center [39, 109] width 70 height 18
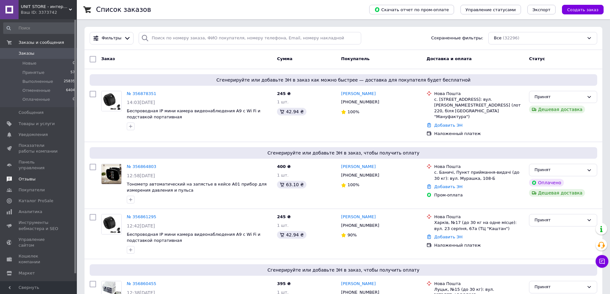
click at [25, 176] on span "Отзывы" at bounding box center [27, 179] width 17 height 6
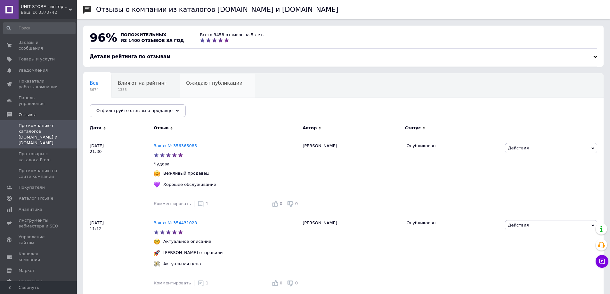
click at [191, 89] on div "Ожидают публикации 0" at bounding box center [217, 86] width 76 height 24
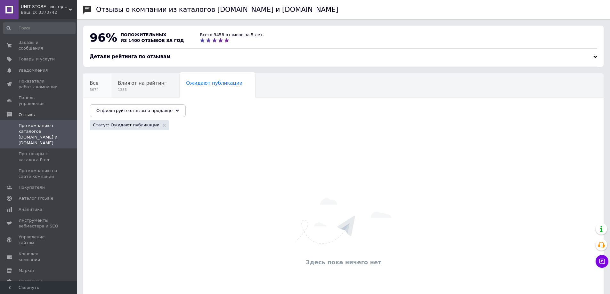
click at [90, 87] on div "Все 3674" at bounding box center [97, 86] width 28 height 24
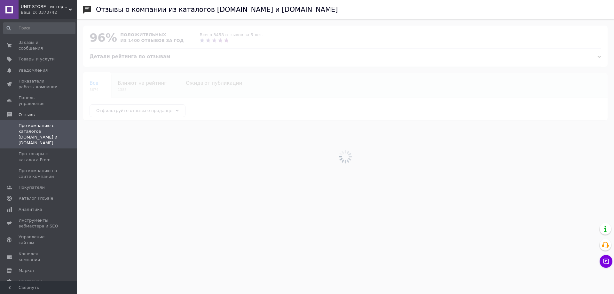
click at [45, 9] on span "UNIT STORE - интернет-магазин для всей семьи" at bounding box center [45, 7] width 48 height 6
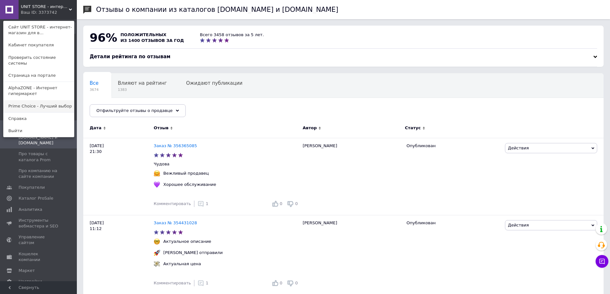
click at [35, 102] on link "Prime Choice - Лучший выбор" at bounding box center [39, 106] width 70 height 12
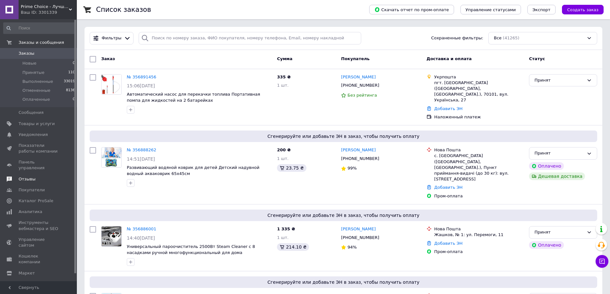
click at [24, 176] on span "Отзывы" at bounding box center [27, 179] width 17 height 6
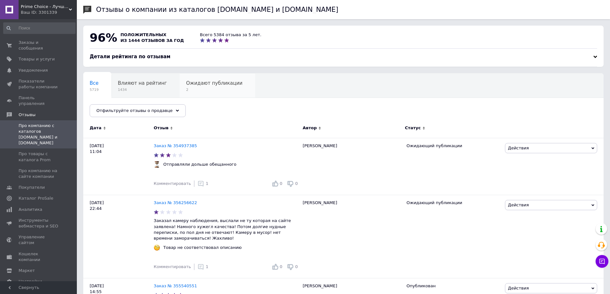
click at [191, 93] on div "Ожидают публикации 2" at bounding box center [217, 86] width 76 height 24
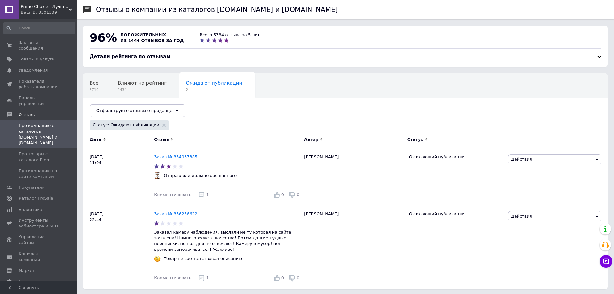
click at [93, 85] on span "Все" at bounding box center [94, 83] width 9 height 6
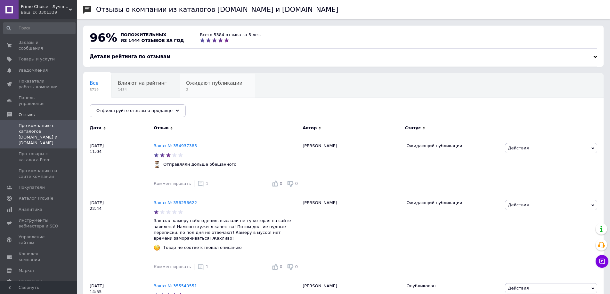
click at [200, 95] on div "Ожидают публикации 2" at bounding box center [217, 86] width 76 height 24
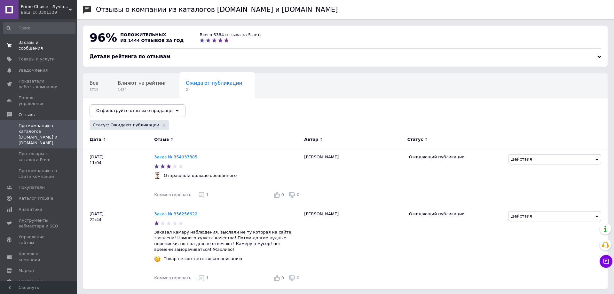
click at [36, 38] on link "Заказы и сообщения 0 0" at bounding box center [39, 45] width 79 height 17
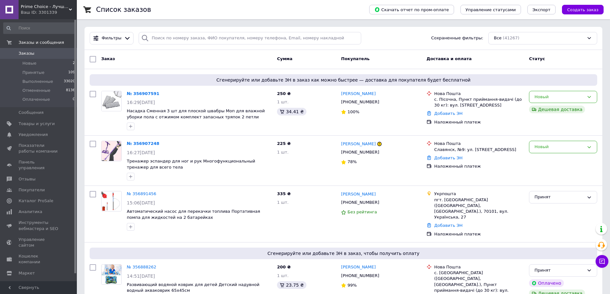
click at [47, 6] on span "Prime Choice - Лучший выбор" at bounding box center [45, 7] width 48 height 6
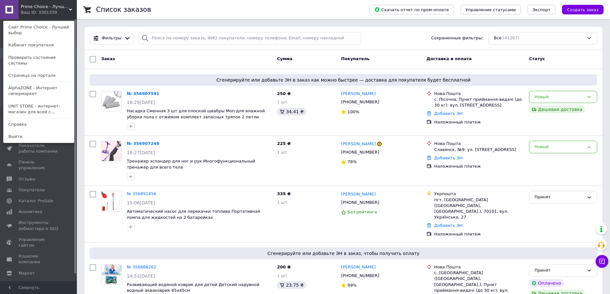
click at [26, 15] on div "Ваш ID: 3301339" at bounding box center [34, 13] width 27 height 6
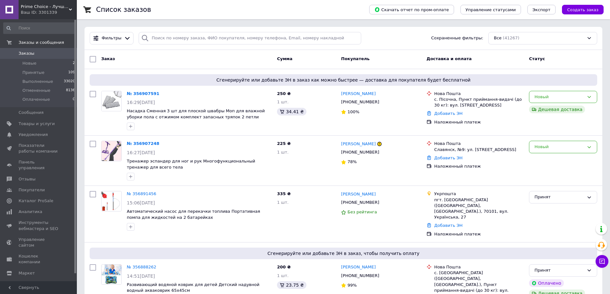
drag, startPoint x: 41, startPoint y: 9, endPoint x: 48, endPoint y: 68, distance: 58.9
click at [40, 11] on div "Prime Choice - Лучший выбор Ваш ID: 3301339" at bounding box center [48, 9] width 58 height 19
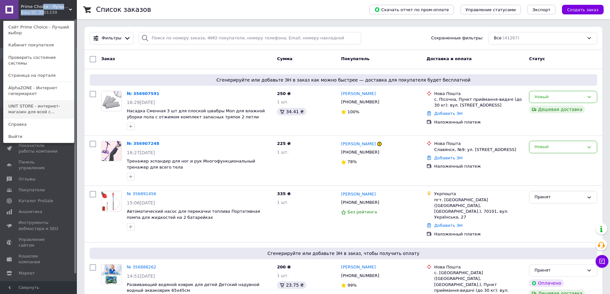
click at [38, 100] on link "UNIT STORE - интернет-магазин для всей с..." at bounding box center [39, 109] width 70 height 18
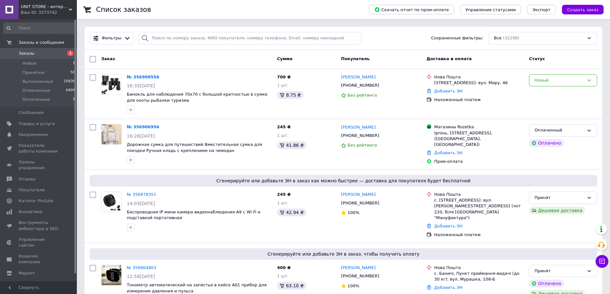
drag, startPoint x: 46, startPoint y: 3, endPoint x: 40, endPoint y: 12, distance: 10.9
click at [45, 4] on div "UNIT STORE - интернет-магазин для всей семьи Ваш ID: 3373742" at bounding box center [48, 9] width 58 height 19
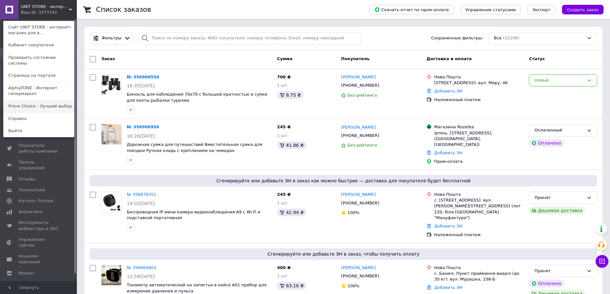
click at [21, 100] on link "Prime Choice - Лучший выбор" at bounding box center [39, 106] width 70 height 12
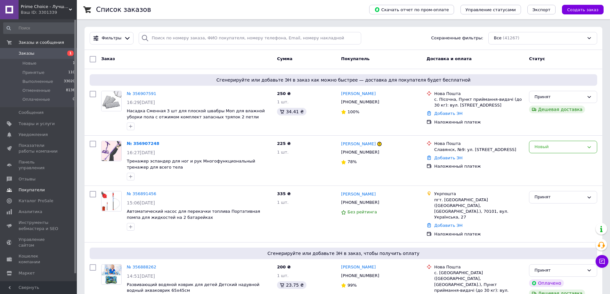
click at [22, 176] on span "Отзывы" at bounding box center [27, 179] width 17 height 6
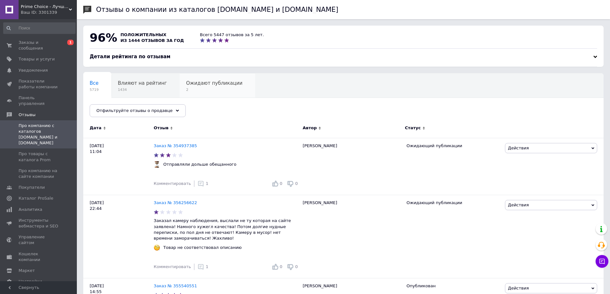
click at [209, 90] on span "2" at bounding box center [214, 89] width 56 height 5
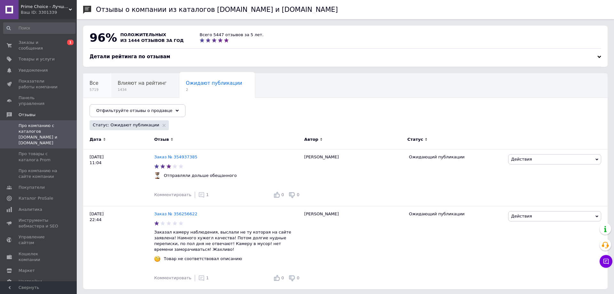
click at [95, 87] on div "Все 5719" at bounding box center [97, 86] width 28 height 24
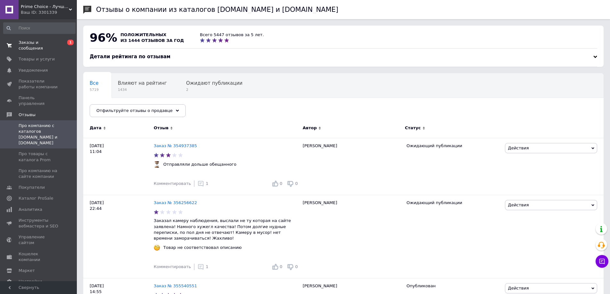
click at [40, 40] on span "Заказы и сообщения" at bounding box center [39, 46] width 41 height 12
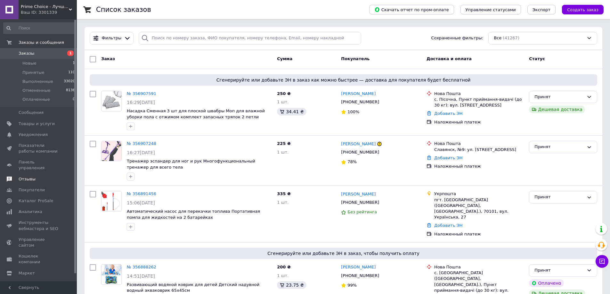
click at [22, 176] on span "Отзывы" at bounding box center [27, 179] width 17 height 6
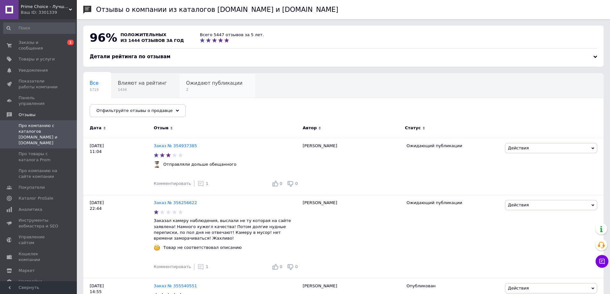
click at [186, 92] on span "2" at bounding box center [214, 89] width 56 height 5
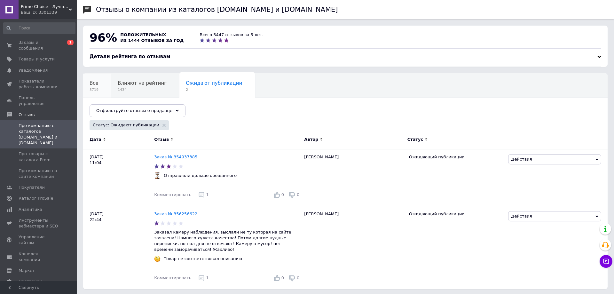
click at [97, 84] on span "Все" at bounding box center [94, 83] width 9 height 6
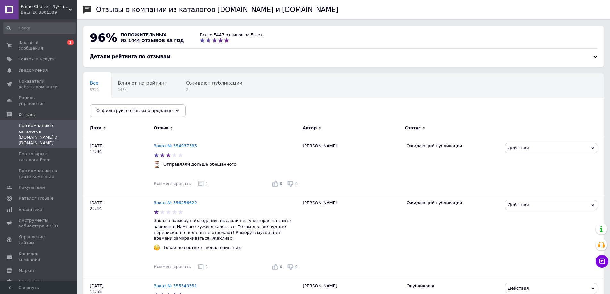
drag, startPoint x: 36, startPoint y: 8, endPoint x: 54, endPoint y: 68, distance: 63.2
click at [36, 8] on span "Prime Choice - Лучший выбор" at bounding box center [45, 7] width 48 height 6
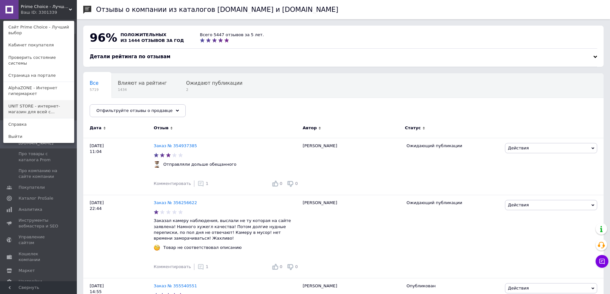
click at [38, 100] on link "UNIT STORE - интернет-магазин для всей с..." at bounding box center [39, 109] width 70 height 18
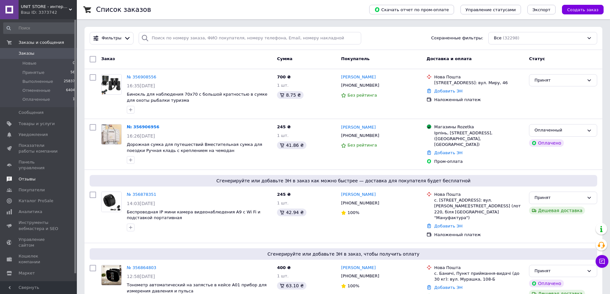
click at [38, 176] on span "Отзывы" at bounding box center [39, 179] width 41 height 6
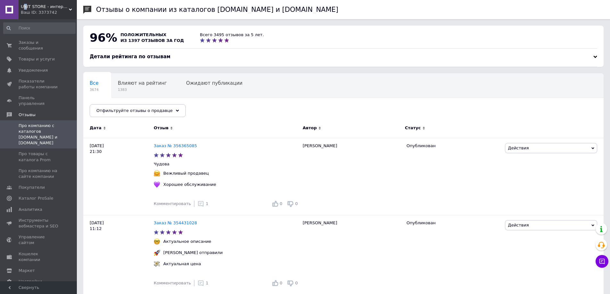
click at [25, 9] on span "UNIT STORE - интернет-магазин для всей семьи" at bounding box center [45, 7] width 48 height 6
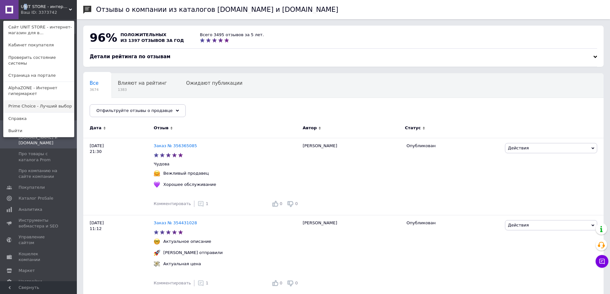
click at [37, 103] on link "Prime Choice - Лучший выбор" at bounding box center [39, 106] width 70 height 12
